Goal: Information Seeking & Learning: Learn about a topic

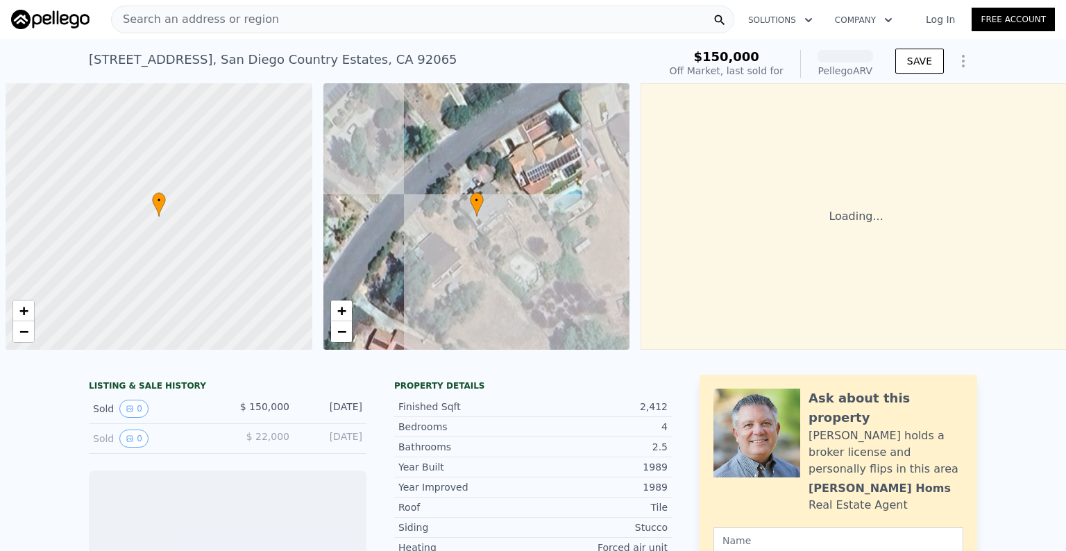
scroll to position [0, 6]
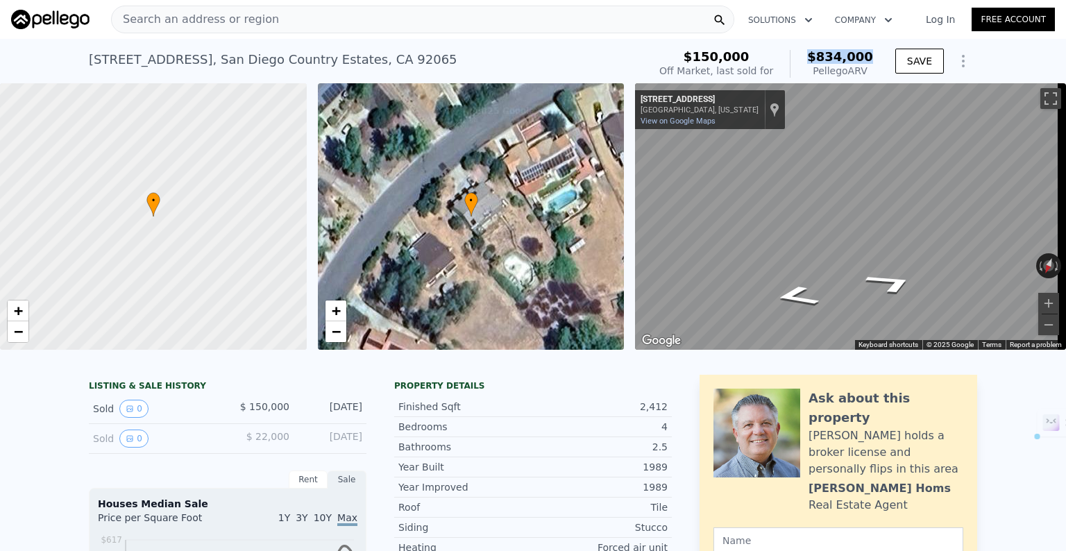
drag, startPoint x: 810, startPoint y: 58, endPoint x: 875, endPoint y: 56, distance: 65.3
click at [875, 56] on div "$150,000 Off Market, last sold for $834,000 Pellego ARV" at bounding box center [766, 63] width 225 height 39
click at [532, 62] on div "[STREET_ADDRESS] Sold [DATE] for $150k (~ARV $834k )" at bounding box center [366, 63] width 554 height 39
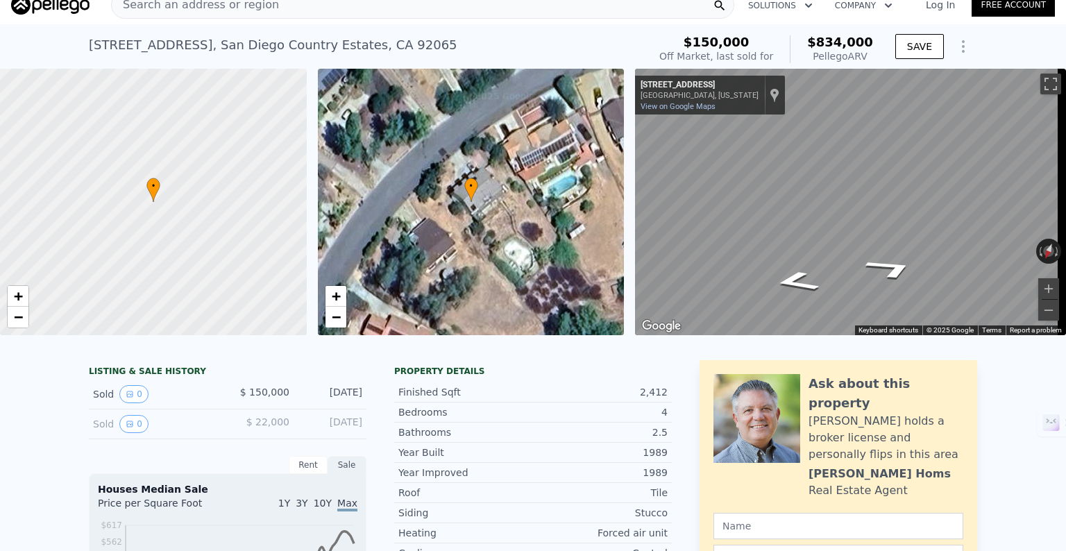
scroll to position [0, 0]
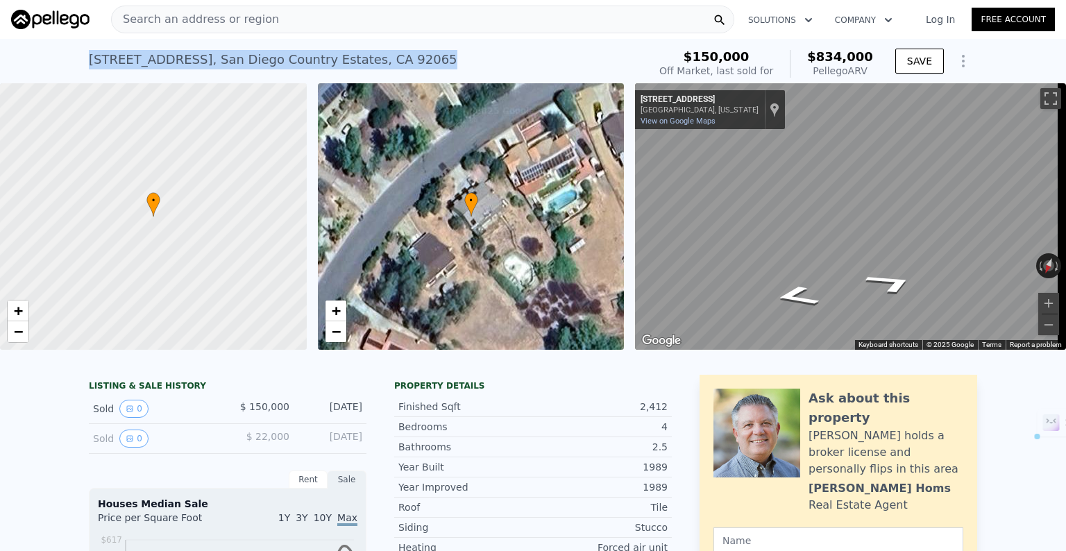
drag, startPoint x: 443, startPoint y: 60, endPoint x: 81, endPoint y: 59, distance: 362.3
click at [81, 59] on div "[STREET_ADDRESS] Sold [DATE] for $150k (~ARV $834k ) $150,000 Off Market, last …" at bounding box center [533, 61] width 1066 height 44
copy div "[STREET_ADDRESS]"
click at [544, 51] on div "[STREET_ADDRESS] Sold [DATE] for $150k (~ARV $834k )" at bounding box center [366, 63] width 554 height 39
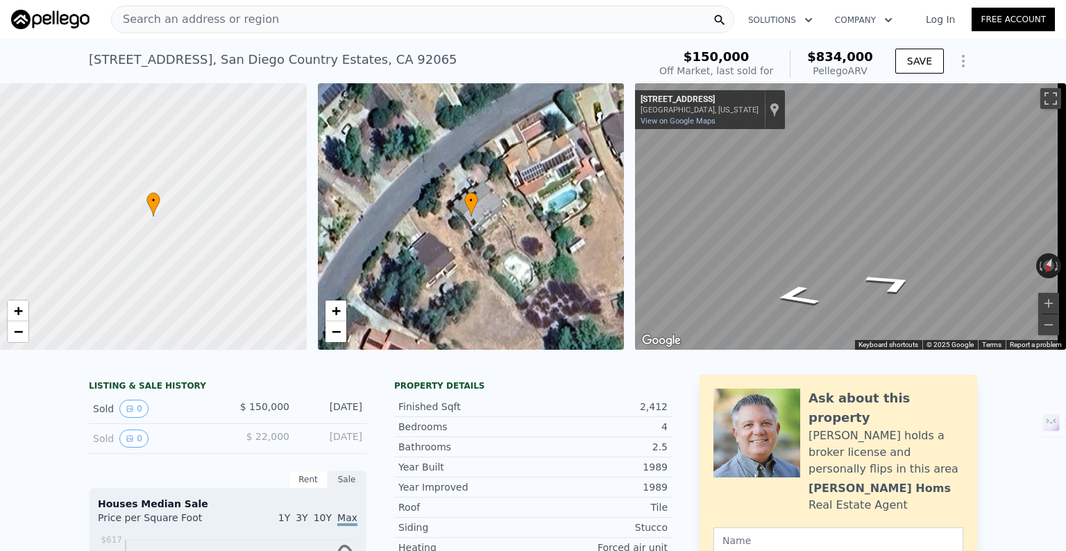
click at [298, 15] on div "Search an address or region" at bounding box center [422, 20] width 623 height 28
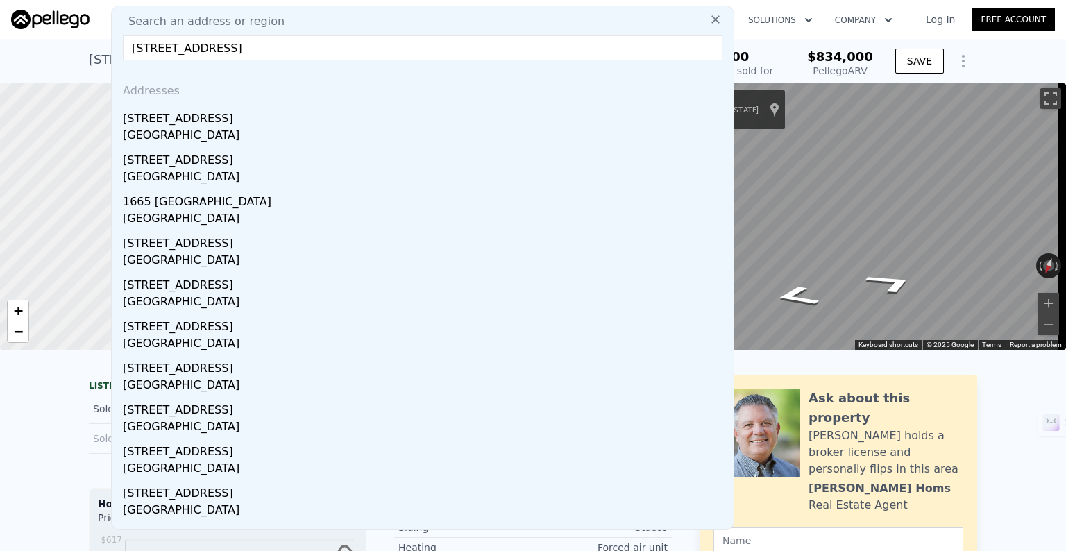
click at [407, 45] on input "[STREET_ADDRESS]" at bounding box center [423, 47] width 600 height 25
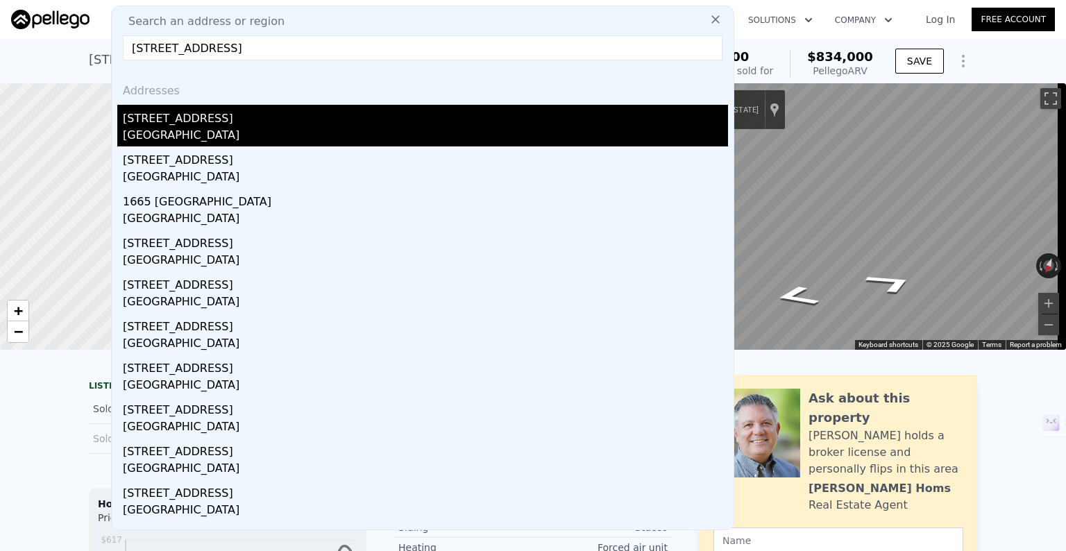
type input "[STREET_ADDRESS]"
click at [202, 115] on div "[STREET_ADDRESS]" at bounding box center [425, 116] width 605 height 22
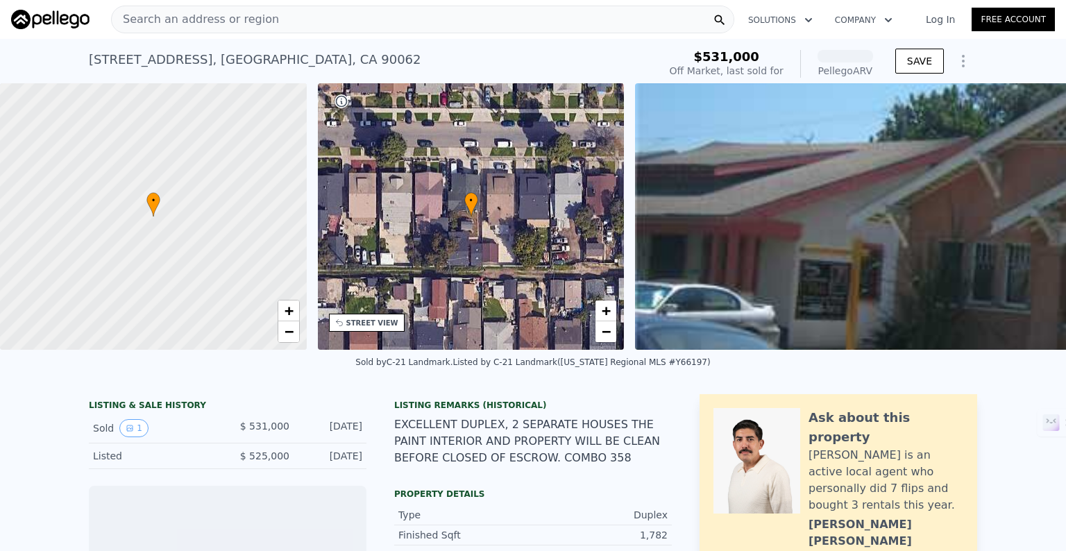
click at [212, 18] on span "Search an address or region" at bounding box center [195, 19] width 167 height 17
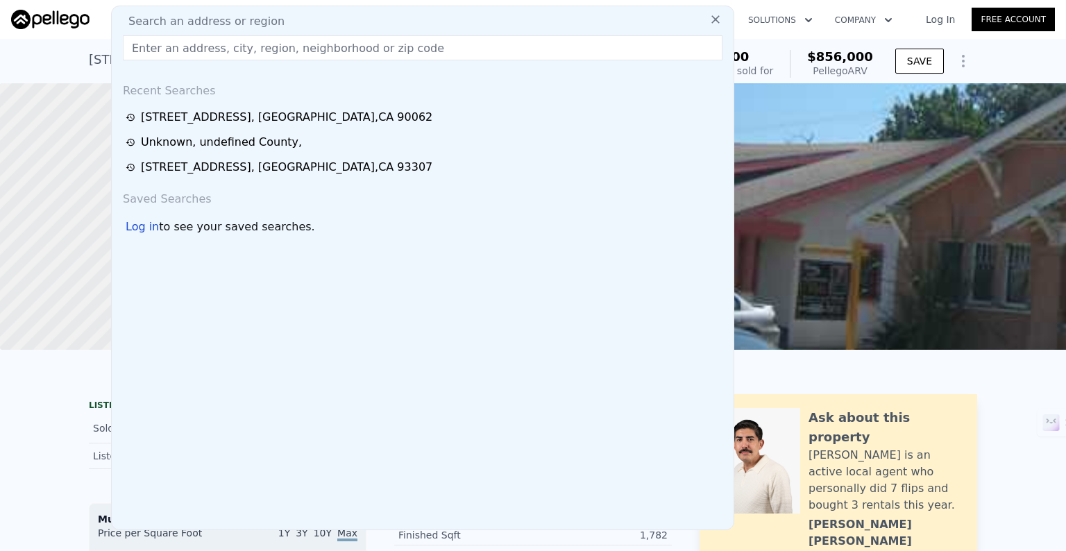
click at [210, 10] on div "Search an address or region Recent Searches [STREET_ADDRESS] Unknown , undefine…" at bounding box center [422, 268] width 623 height 525
click at [205, 55] on input "text" at bounding box center [423, 47] width 600 height 25
paste input "[STREET_ADDRESS]"
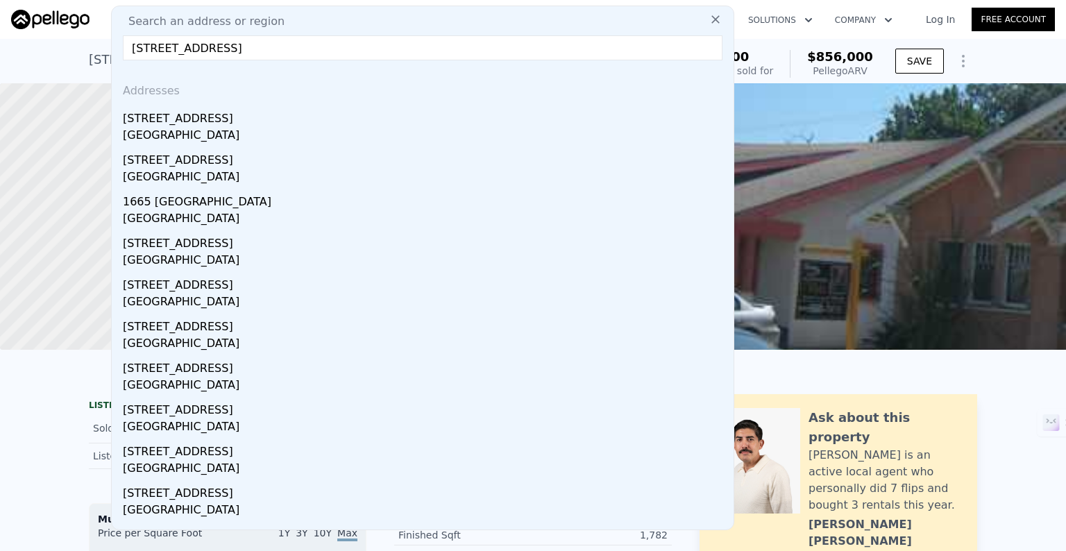
click at [404, 49] on input "[STREET_ADDRESS]" at bounding box center [423, 47] width 600 height 25
drag, startPoint x: 362, startPoint y: 49, endPoint x: 0, endPoint y: 49, distance: 361.6
paste input "[STREET_ADDRESS]"
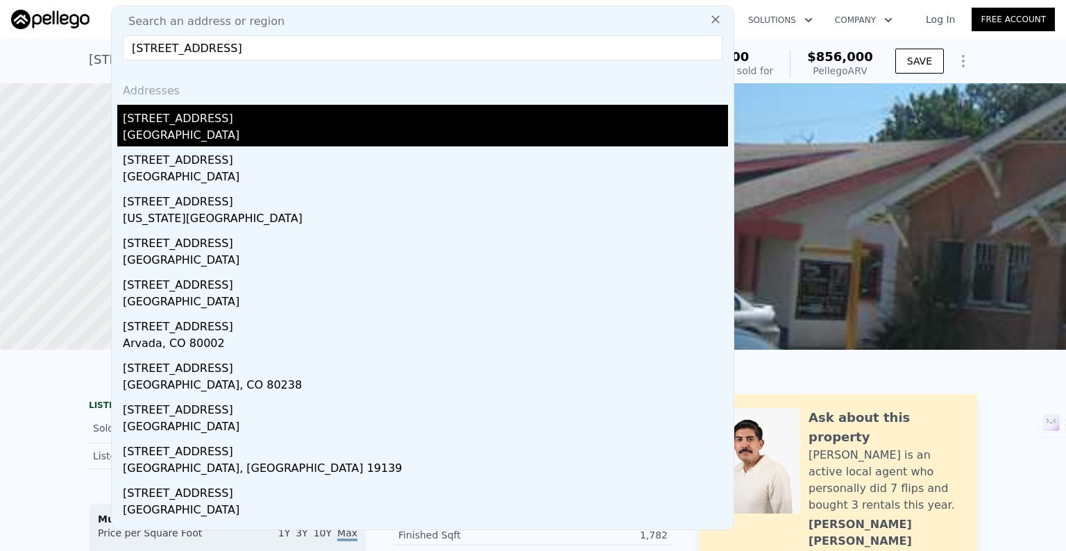
type input "[STREET_ADDRESS]"
click at [160, 133] on div "[GEOGRAPHIC_DATA]" at bounding box center [425, 136] width 605 height 19
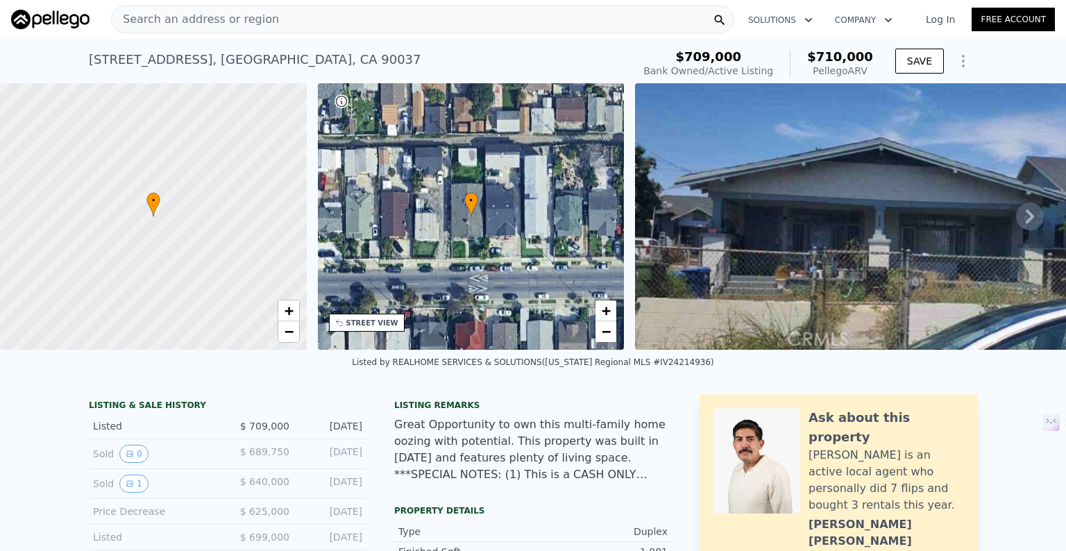
drag, startPoint x: 817, startPoint y: 58, endPoint x: 800, endPoint y: 49, distance: 19.2
click at [892, 55] on div "$709,000 Bank Owned / Active Listing $710,000 Pellego ARV SAVE" at bounding box center [807, 63] width 339 height 39
click at [273, 25] on div "Search an address or region" at bounding box center [422, 20] width 623 height 28
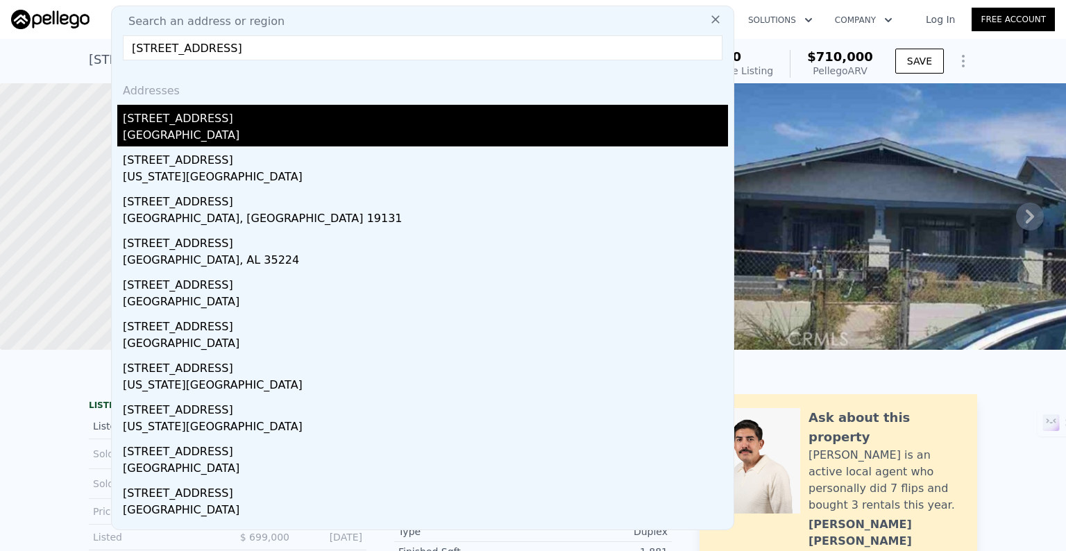
type input "[STREET_ADDRESS]"
click at [160, 129] on div "[GEOGRAPHIC_DATA]" at bounding box center [425, 136] width 605 height 19
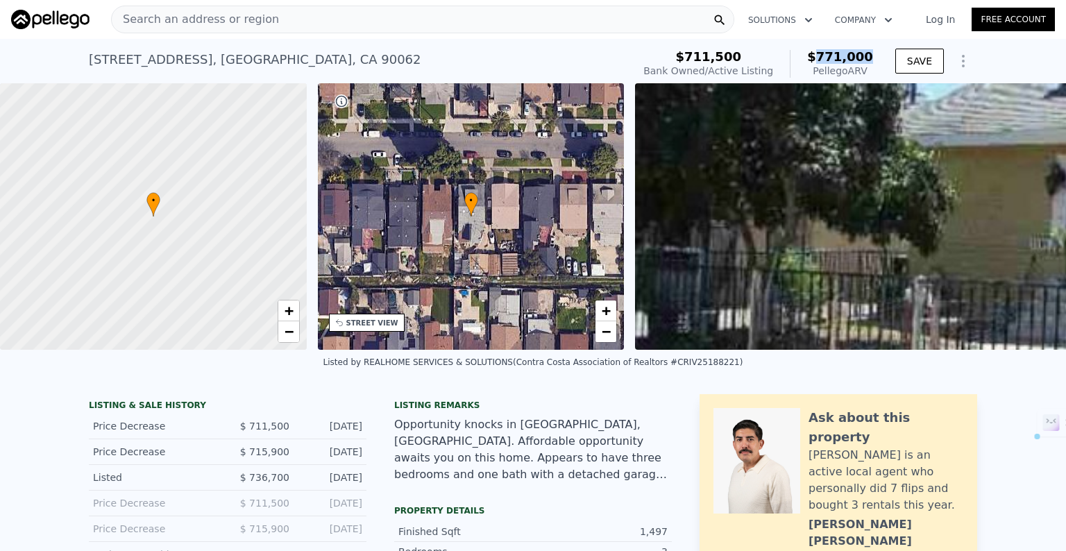
drag, startPoint x: 821, startPoint y: 56, endPoint x: 872, endPoint y: 55, distance: 51.4
click at [872, 55] on div "$711,500 Bank Owned / Active Listing $771,000 Pellego ARV" at bounding box center [758, 63] width 241 height 39
